Goal: Task Accomplishment & Management: Manage account settings

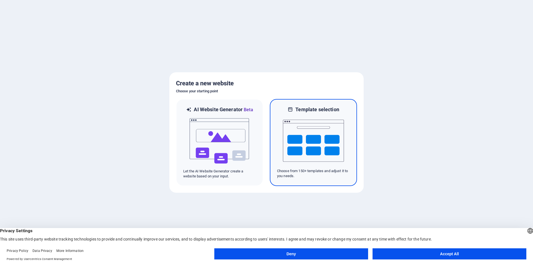
click at [303, 134] on img at bounding box center [313, 141] width 61 height 56
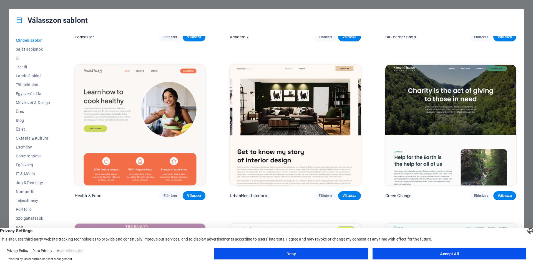
scroll to position [18, 0]
click at [393, 254] on button "Accept All" at bounding box center [450, 253] width 154 height 11
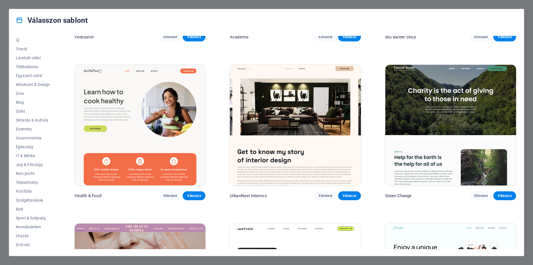
click at [31, 227] on span "Kereskedelem" at bounding box center [33, 226] width 34 height 4
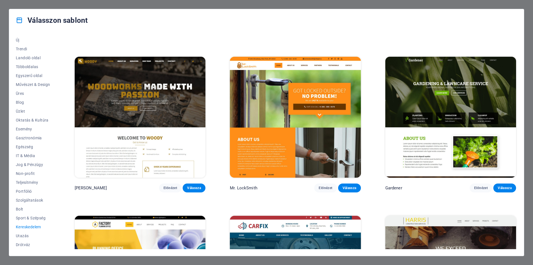
scroll to position [238, 0]
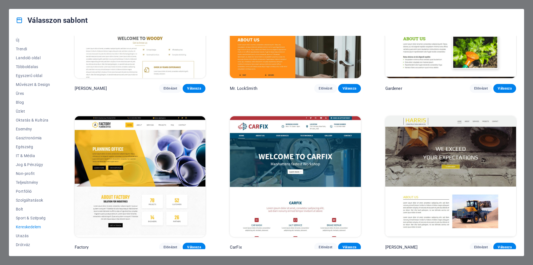
click at [22, 209] on span "Bolt" at bounding box center [33, 209] width 34 height 4
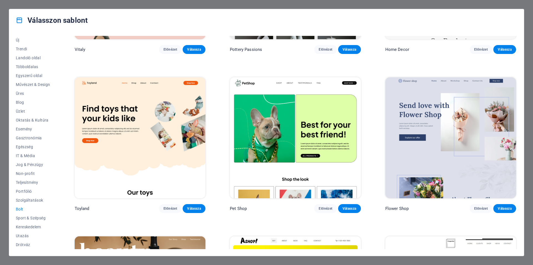
scroll to position [0, 0]
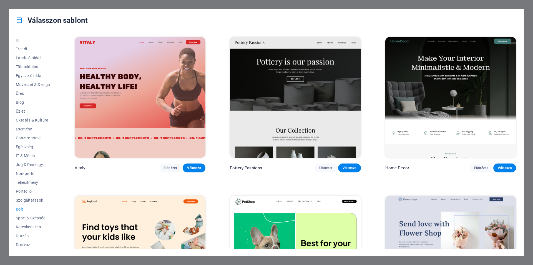
click at [299, 96] on img at bounding box center [295, 97] width 131 height 120
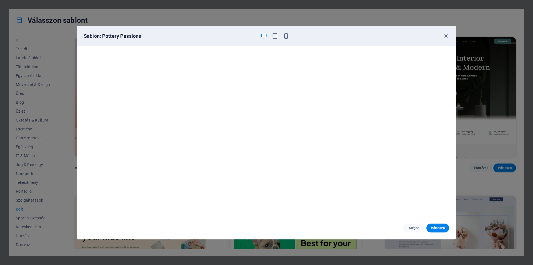
click at [435, 227] on span "Válassza" at bounding box center [438, 227] width 14 height 4
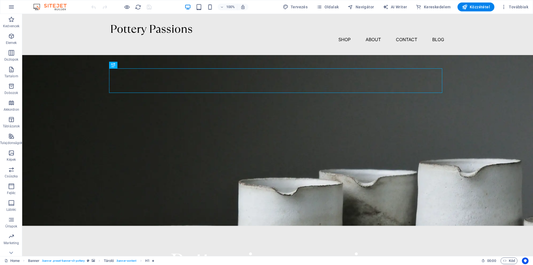
click at [13, 39] on icon "button" at bounding box center [11, 36] width 7 height 7
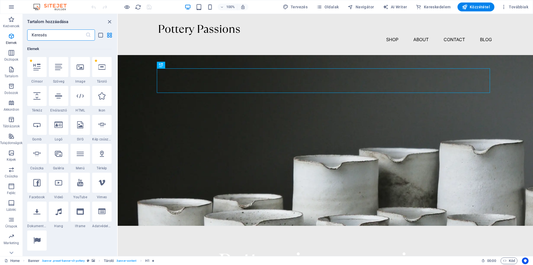
scroll to position [59, 0]
click at [340, 248] on div "Pottery is our passion" at bounding box center [325, 260] width 333 height 24
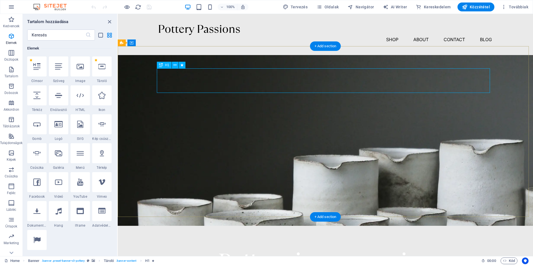
click at [340, 248] on div "Pottery is our passion" at bounding box center [325, 260] width 333 height 24
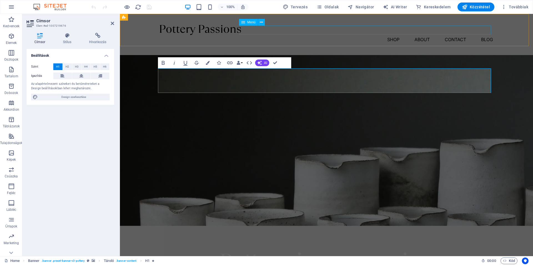
click at [294, 35] on nav "Shop About Contact Blog" at bounding box center [326, 39] width 333 height 9
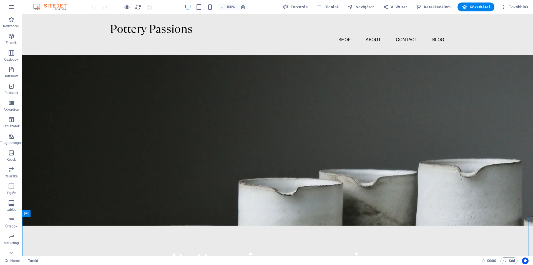
click at [504, 7] on icon "button" at bounding box center [504, 7] width 6 height 6
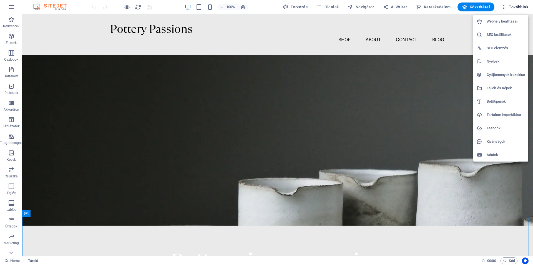
click at [225, 64] on div at bounding box center [266, 132] width 533 height 265
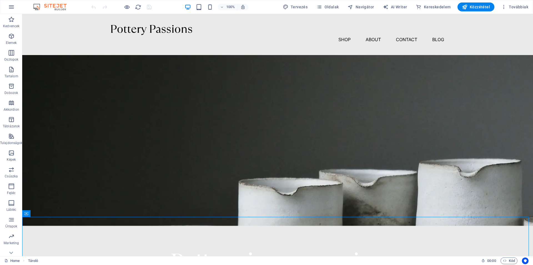
scroll to position [25, 0]
click at [11, 246] on icon "button" at bounding box center [11, 244] width 7 height 7
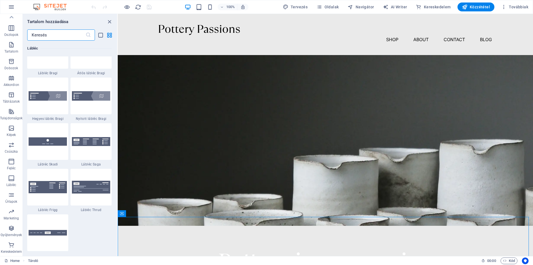
scroll to position [5350, 0]
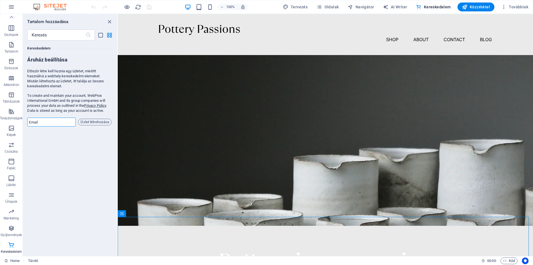
click at [53, 119] on input "email" at bounding box center [51, 121] width 49 height 9
type input "info@stampitpro.com"
click at [9, 64] on icon "button" at bounding box center [11, 61] width 7 height 7
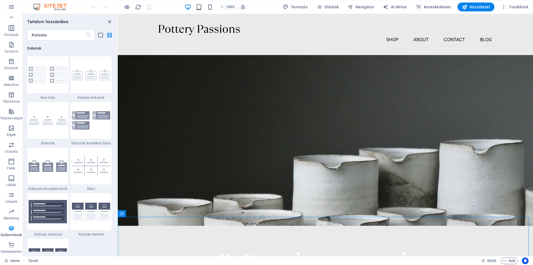
scroll to position [1531, 0]
click at [392, 35] on nav "Shop About Contact Blog" at bounding box center [325, 39] width 333 height 9
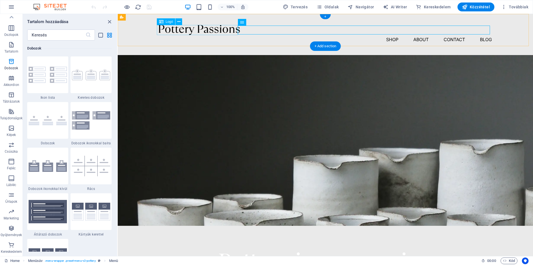
click at [195, 31] on div at bounding box center [325, 30] width 333 height 10
click at [218, 30] on div at bounding box center [325, 30] width 333 height 10
click at [216, 30] on div at bounding box center [325, 30] width 333 height 10
select select "px"
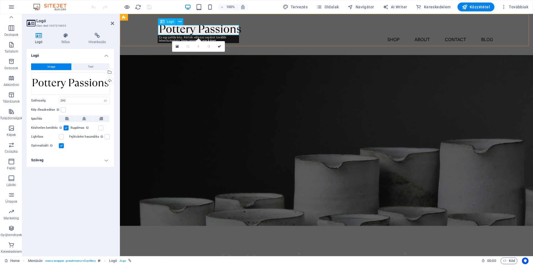
click at [220, 25] on div at bounding box center [326, 30] width 333 height 10
click at [179, 28] on div at bounding box center [326, 30] width 333 height 10
click at [272, 35] on nav "Shop About Contact Blog" at bounding box center [326, 39] width 333 height 9
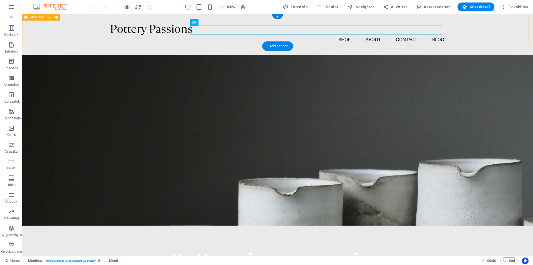
click at [198, 41] on div "Menu Shop About Contact Blog" at bounding box center [277, 34] width 511 height 41
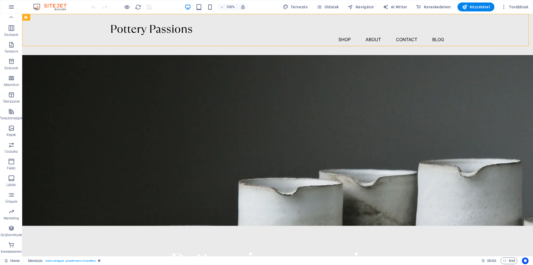
click at [513, 4] on button "Továbbiak" at bounding box center [515, 6] width 32 height 9
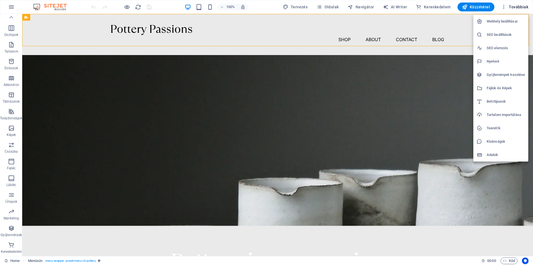
click at [504, 21] on h6 "Webhely beállításai" at bounding box center [506, 21] width 38 height 7
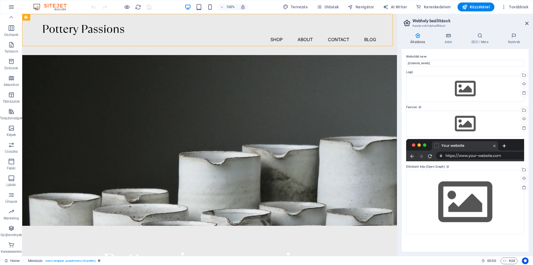
click at [448, 35] on icon at bounding box center [448, 36] width 25 height 6
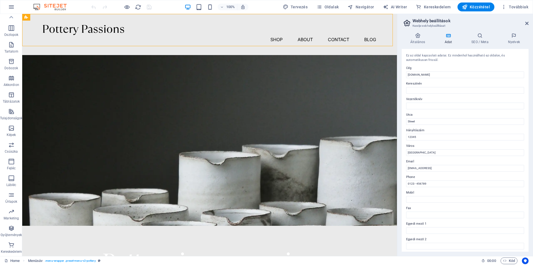
click at [429, 37] on icon at bounding box center [418, 36] width 32 height 6
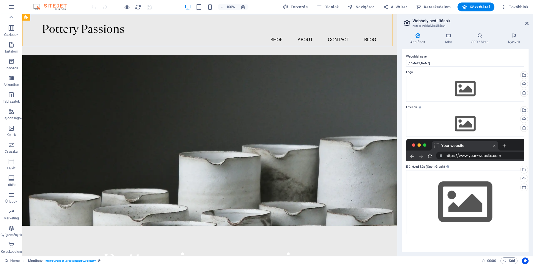
click at [448, 33] on icon at bounding box center [448, 36] width 25 height 6
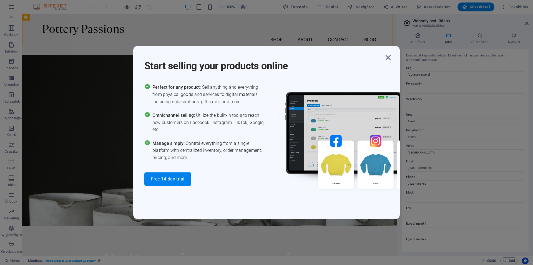
click at [388, 57] on icon "button" at bounding box center [388, 57] width 10 height 10
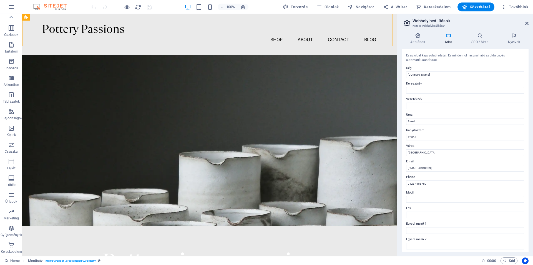
click at [13, 6] on icon "button" at bounding box center [11, 7] width 7 height 7
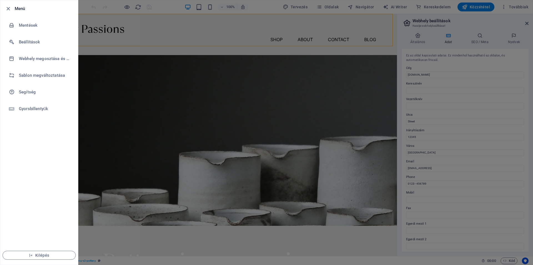
click at [30, 41] on h6 "Beállítások" at bounding box center [44, 42] width 51 height 7
